Goal: Transaction & Acquisition: Purchase product/service

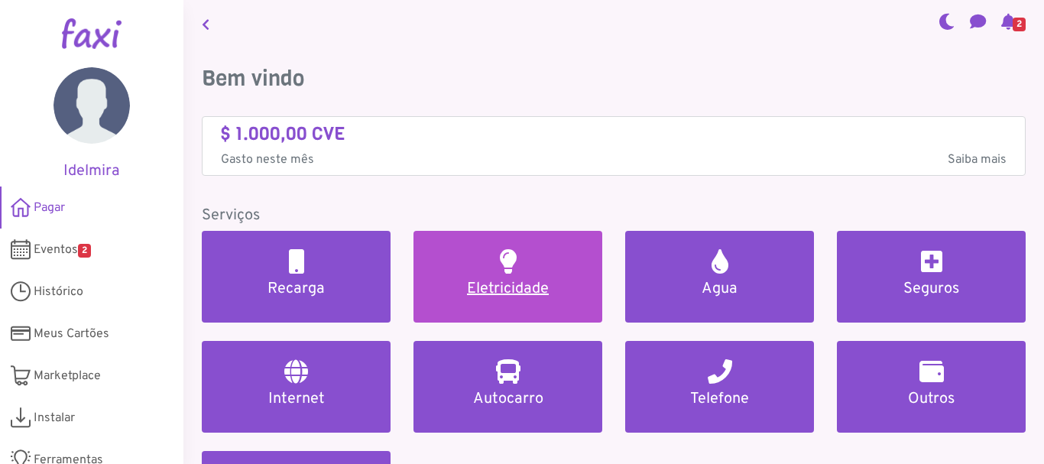
click at [494, 285] on h5 "Eletricidade" at bounding box center [508, 289] width 152 height 18
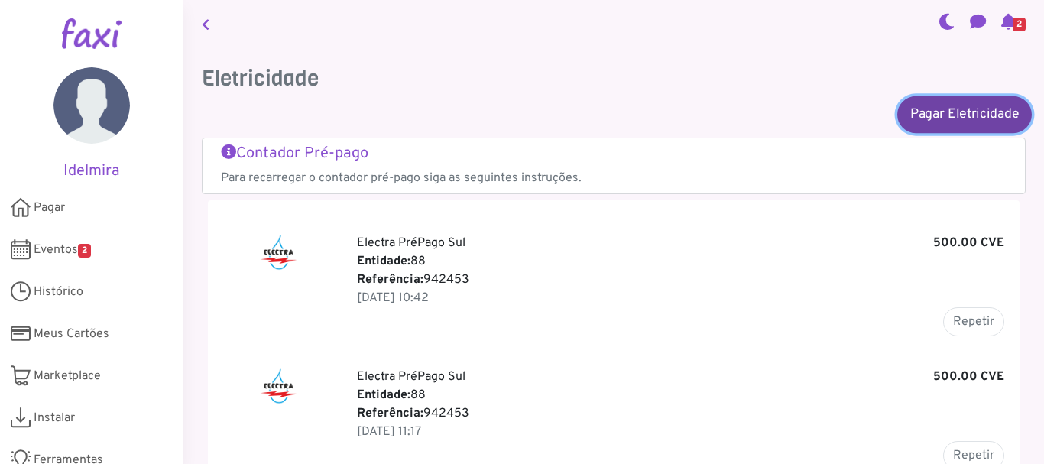
click at [932, 108] on link "Pagar Eletricidade" at bounding box center [964, 114] width 135 height 37
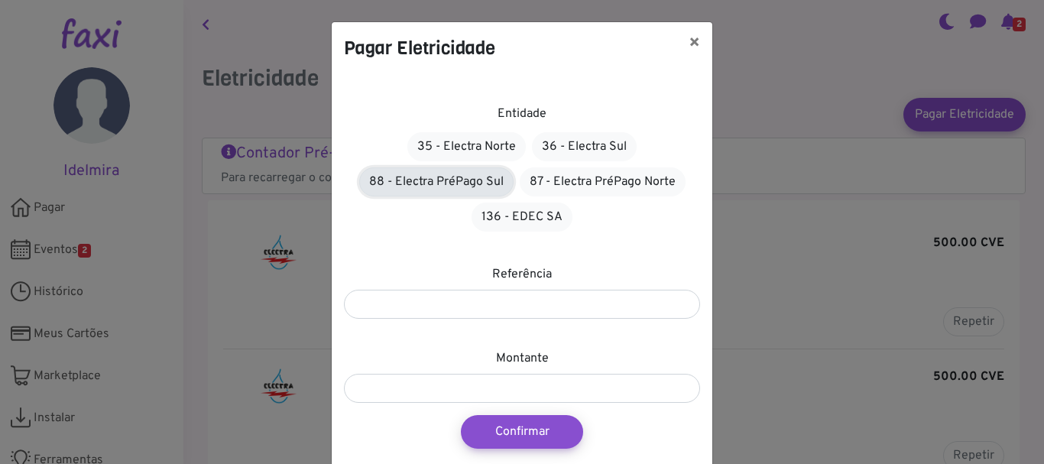
click at [468, 186] on link "88 - Electra PréPago Sul" at bounding box center [436, 181] width 154 height 29
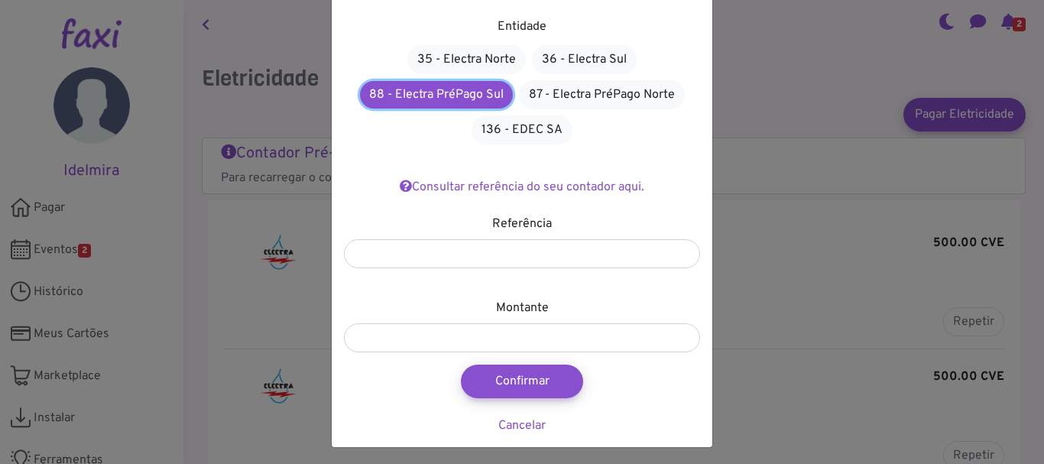
scroll to position [92, 0]
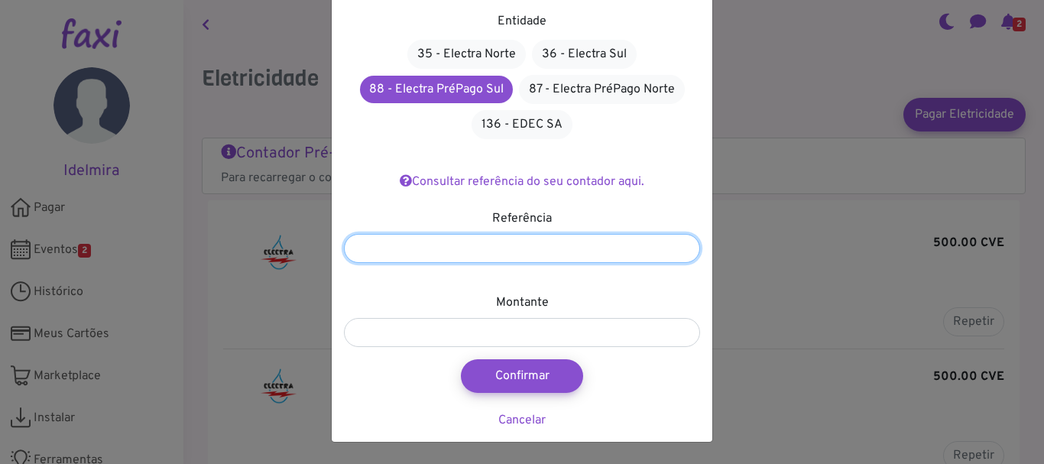
click at [511, 245] on input "number" at bounding box center [522, 248] width 356 height 29
type input "*******"
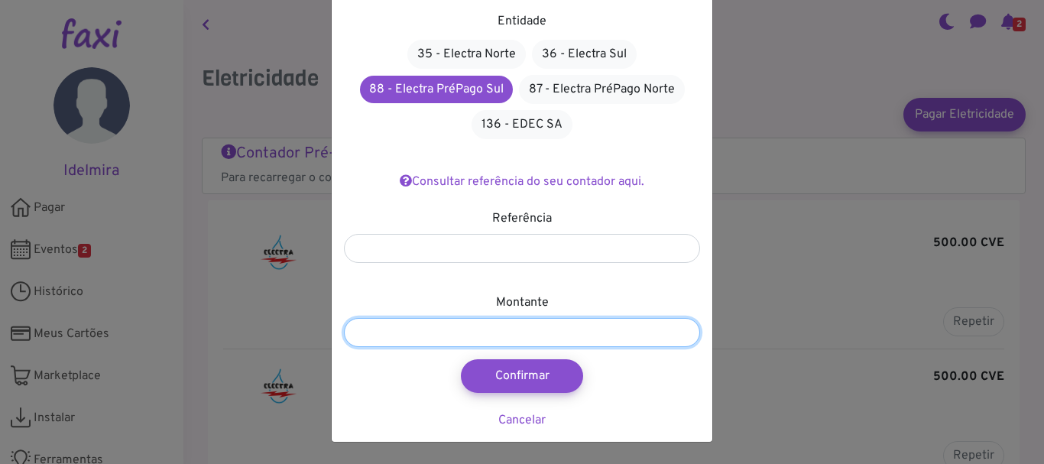
click at [511, 332] on input "number" at bounding box center [522, 332] width 356 height 29
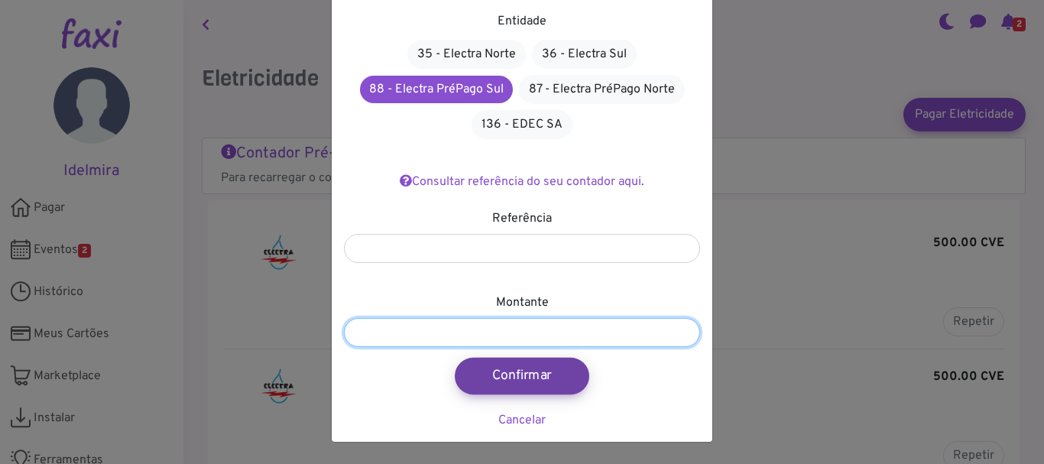
type input "***"
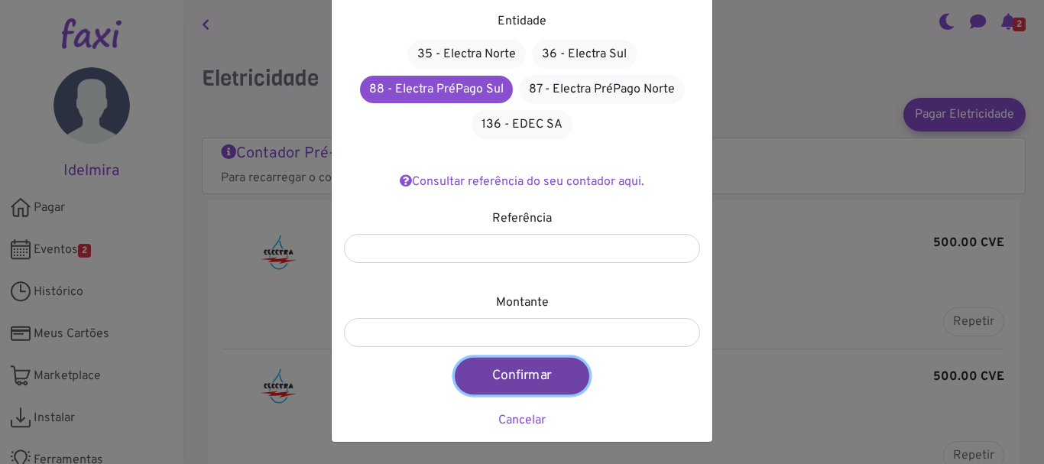
click at [529, 387] on button "Confirmar" at bounding box center [522, 376] width 135 height 37
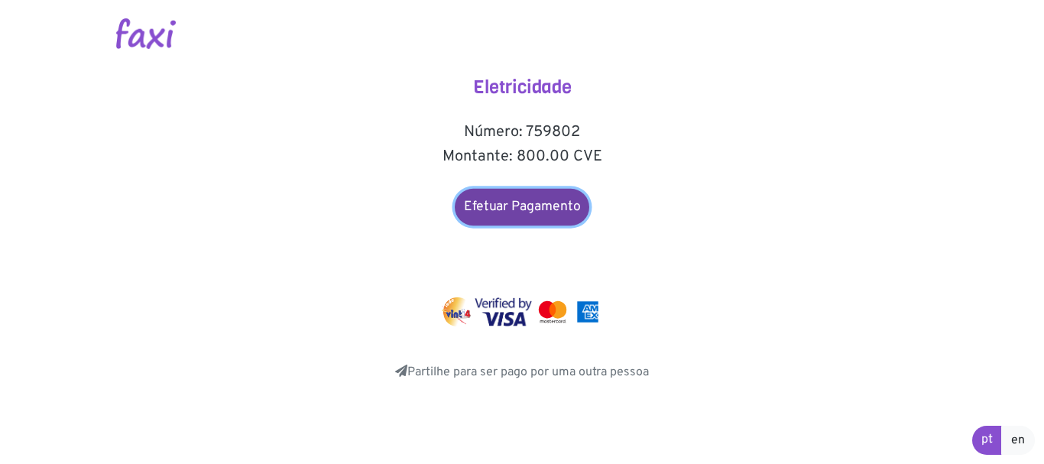
click at [498, 214] on link "Efetuar Pagamento" at bounding box center [522, 207] width 135 height 37
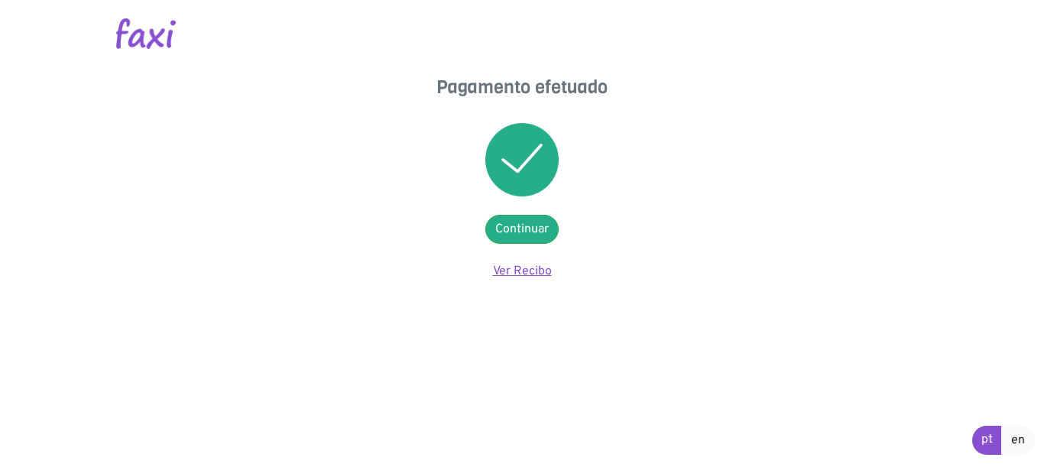
click at [533, 274] on link "Ver Recibo" at bounding box center [522, 271] width 59 height 15
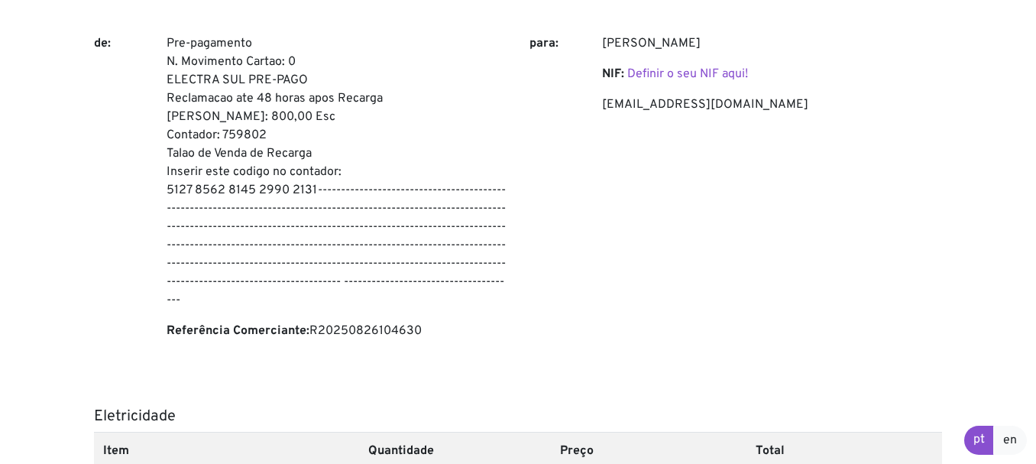
scroll to position [153, 0]
